Goal: Navigation & Orientation: Find specific page/section

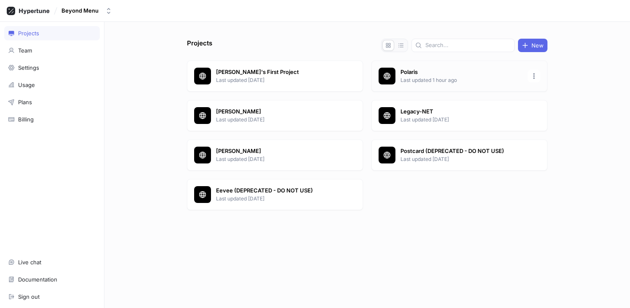
click at [445, 64] on div "Polaris Last updated 1 hour ago" at bounding box center [459, 76] width 176 height 31
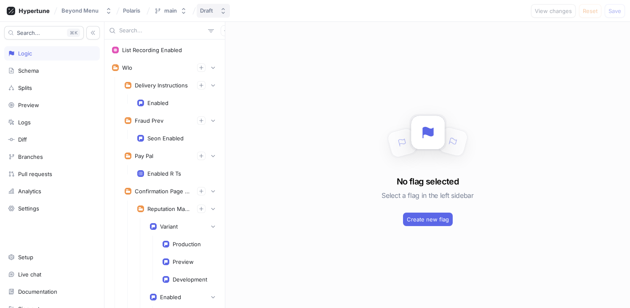
click at [221, 9] on icon "button" at bounding box center [223, 11] width 7 height 7
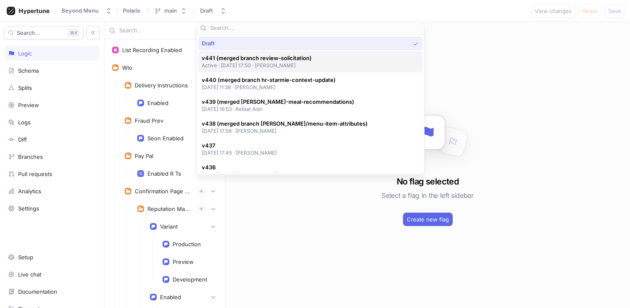
click at [282, 62] on p "Active ‧ [DATE] 17:50 ‧ [PERSON_NAME]" at bounding box center [257, 65] width 110 height 7
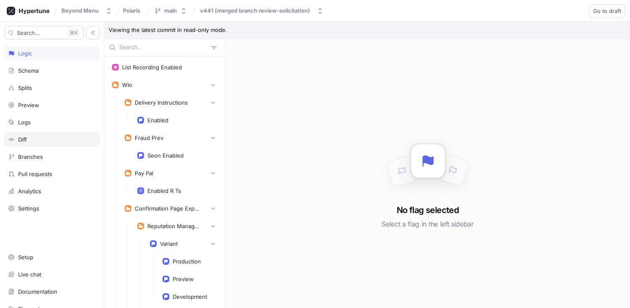
click at [38, 138] on div "Diff" at bounding box center [52, 139] width 88 height 7
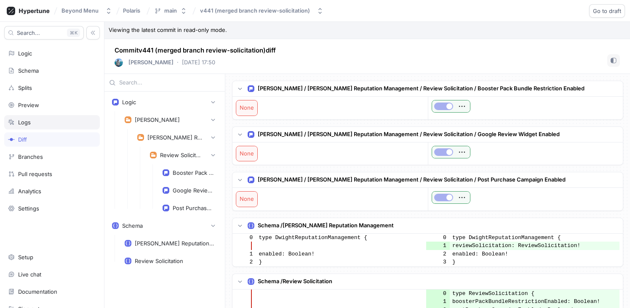
click at [36, 120] on div "Logs" at bounding box center [52, 122] width 88 height 7
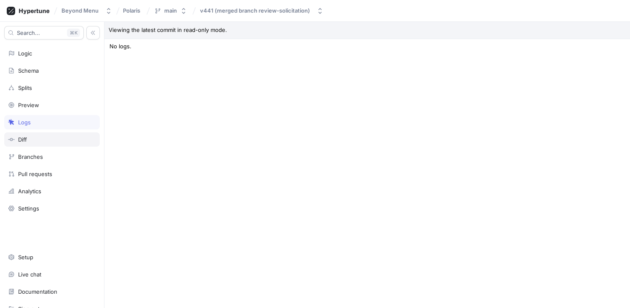
click at [33, 140] on div "Diff" at bounding box center [52, 139] width 88 height 7
